Goal: Task Accomplishment & Management: Manage account settings

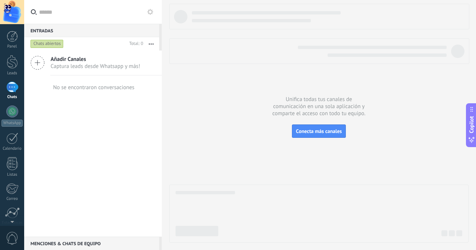
click at [60, 90] on div "No se encontraron conversaciones" at bounding box center [93, 87] width 81 height 7
click at [227, 84] on div at bounding box center [318, 123] width 299 height 239
click at [14, 64] on div at bounding box center [12, 62] width 11 height 14
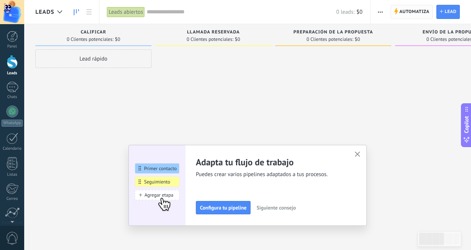
click at [402, 12] on span "Automatiza" at bounding box center [414, 11] width 30 height 13
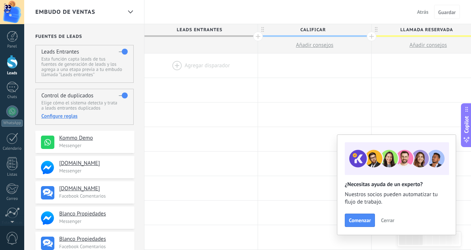
click at [124, 52] on label at bounding box center [123, 52] width 9 height 12
click at [122, 52] on body ".abccls-1,.abccls-2{fill-rule:evenodd}.abccls-2{fill:#fff} .abfcls-1{fill:none}…" at bounding box center [235, 125] width 471 height 250
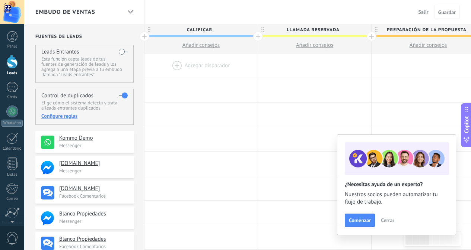
click at [121, 51] on label at bounding box center [123, 52] width 9 height 12
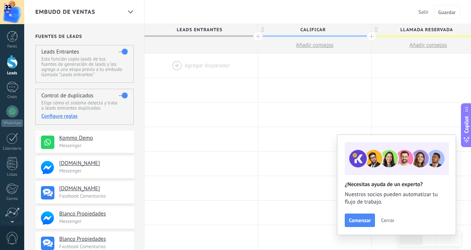
click at [200, 67] on div at bounding box center [200, 66] width 113 height 24
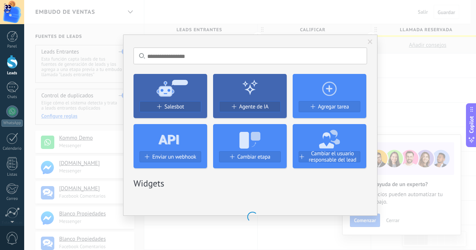
click at [369, 41] on span at bounding box center [370, 41] width 5 height 5
